Goal: Go to known website: Access a specific website the user already knows

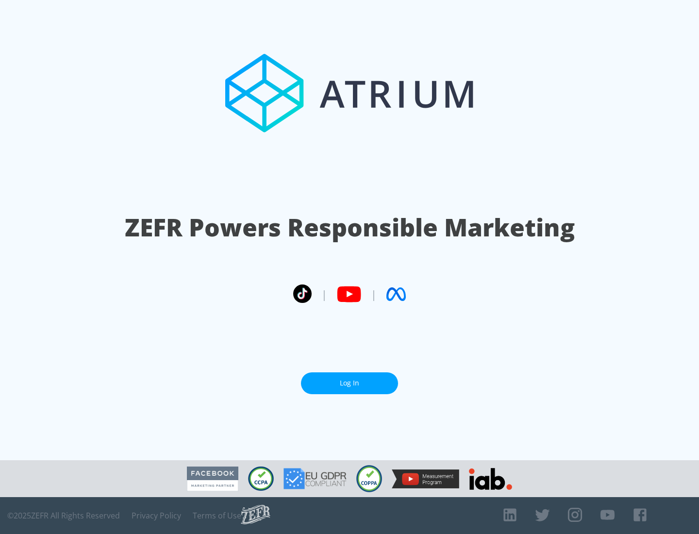
click at [350, 379] on link "Log In" at bounding box center [349, 384] width 97 height 22
